Goal: Task Accomplishment & Management: Manage account settings

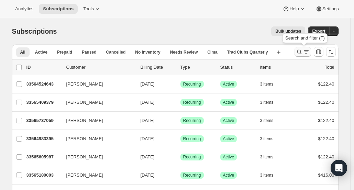
click at [300, 48] on button "Search and filter results" at bounding box center [303, 52] width 16 height 10
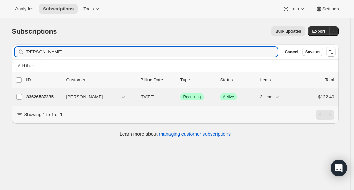
type input "[PERSON_NAME]"
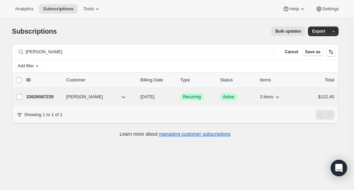
click at [47, 97] on p "33626587235" at bounding box center [43, 96] width 34 height 7
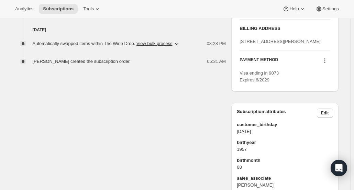
scroll to position [309, 0]
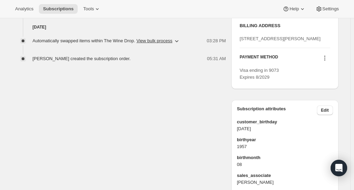
click at [324, 62] on icon at bounding box center [324, 58] width 7 height 7
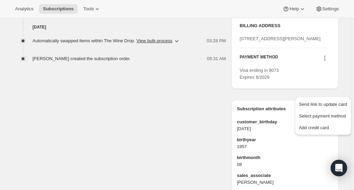
click at [327, 42] on div "[STREET_ADDRESS][PERSON_NAME]" at bounding box center [285, 38] width 90 height 7
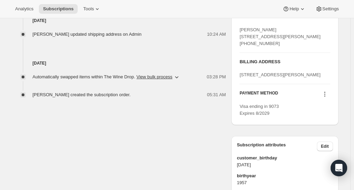
scroll to position [241, 0]
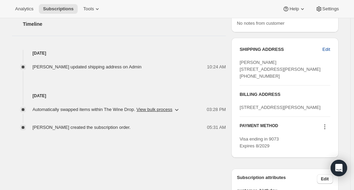
click at [330, 48] on span "Edit" at bounding box center [326, 49] width 8 height 7
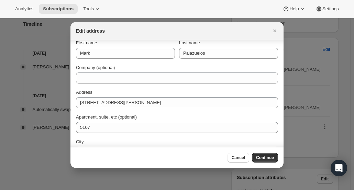
scroll to position [0, 0]
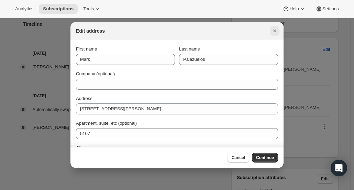
click at [276, 33] on icon "Close" at bounding box center [274, 30] width 7 height 7
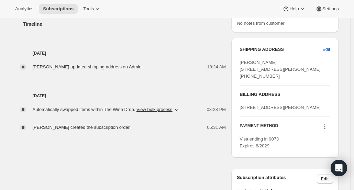
scroll to position [344, 0]
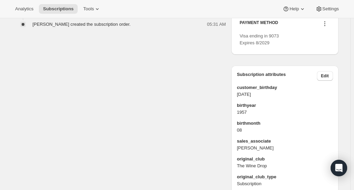
click at [327, 27] on icon at bounding box center [324, 23] width 7 height 7
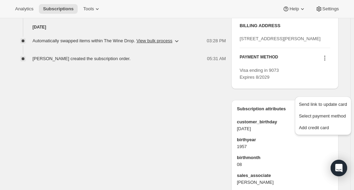
scroll to position [241, 0]
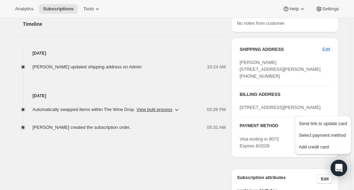
click at [203, 81] on div "[DATE] Automatically swapped items within The Wine Drop . View bulk process New…" at bounding box center [119, 100] width 214 height 60
